Goal: Information Seeking & Learning: Learn about a topic

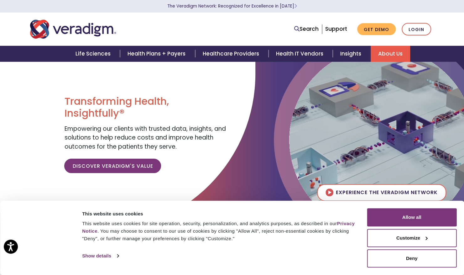
click at [386, 53] on link "About Us" at bounding box center [389, 54] width 39 height 16
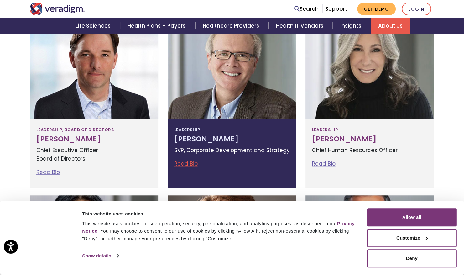
scroll to position [219, 0]
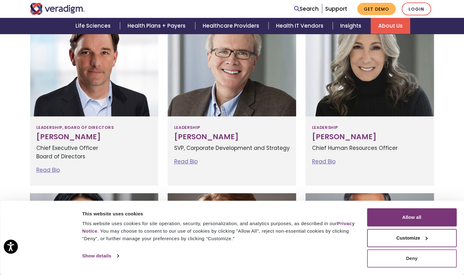
click at [394, 257] on button "Deny" at bounding box center [412, 258] width 90 height 18
